Goal: Task Accomplishment & Management: Use online tool/utility

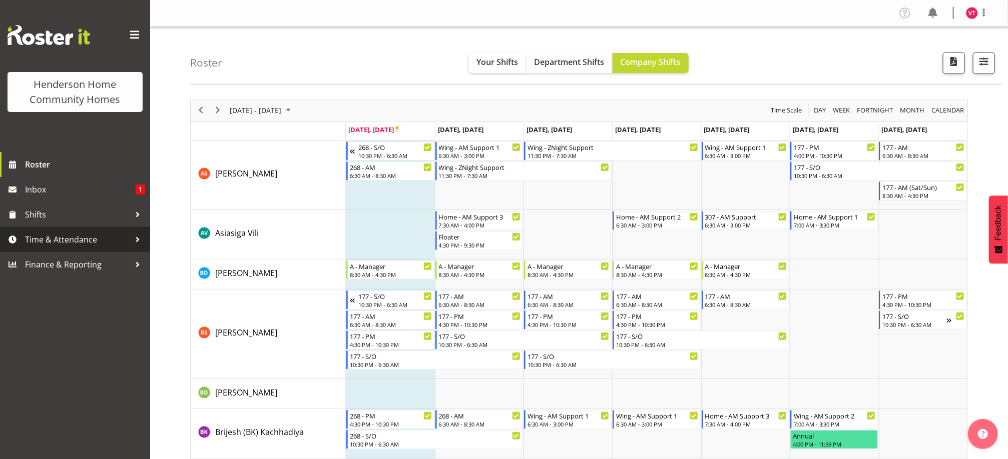
click at [94, 239] on span "Time & Attendance" at bounding box center [77, 239] width 105 height 15
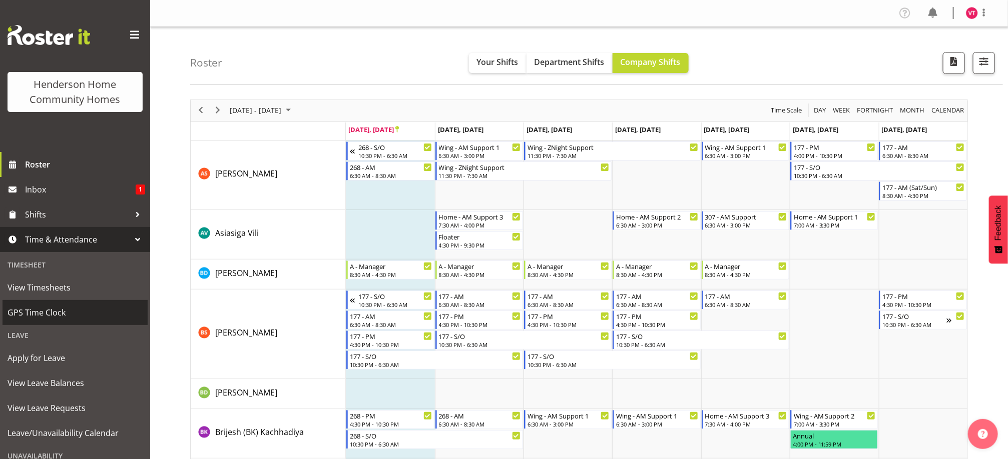
click at [83, 317] on span "GPS Time Clock" at bounding box center [75, 312] width 135 height 15
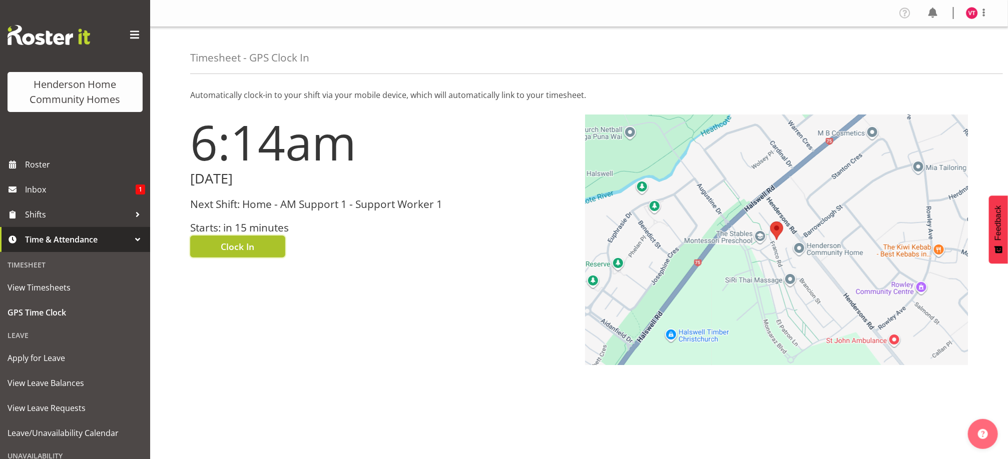
click at [231, 248] on span "Clock In" at bounding box center [238, 246] width 34 height 13
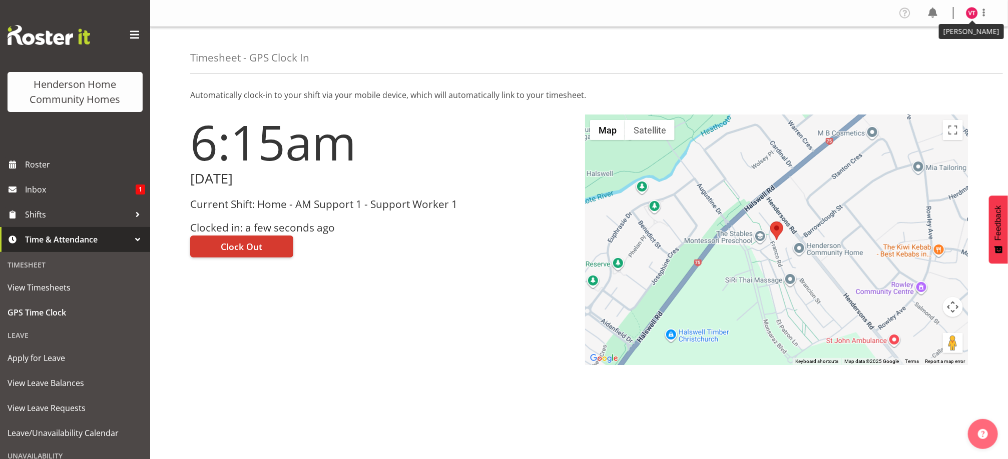
click at [970, 9] on img at bounding box center [972, 13] width 12 height 12
click at [932, 56] on link "Log Out" at bounding box center [941, 53] width 96 height 18
